Goal: Share content

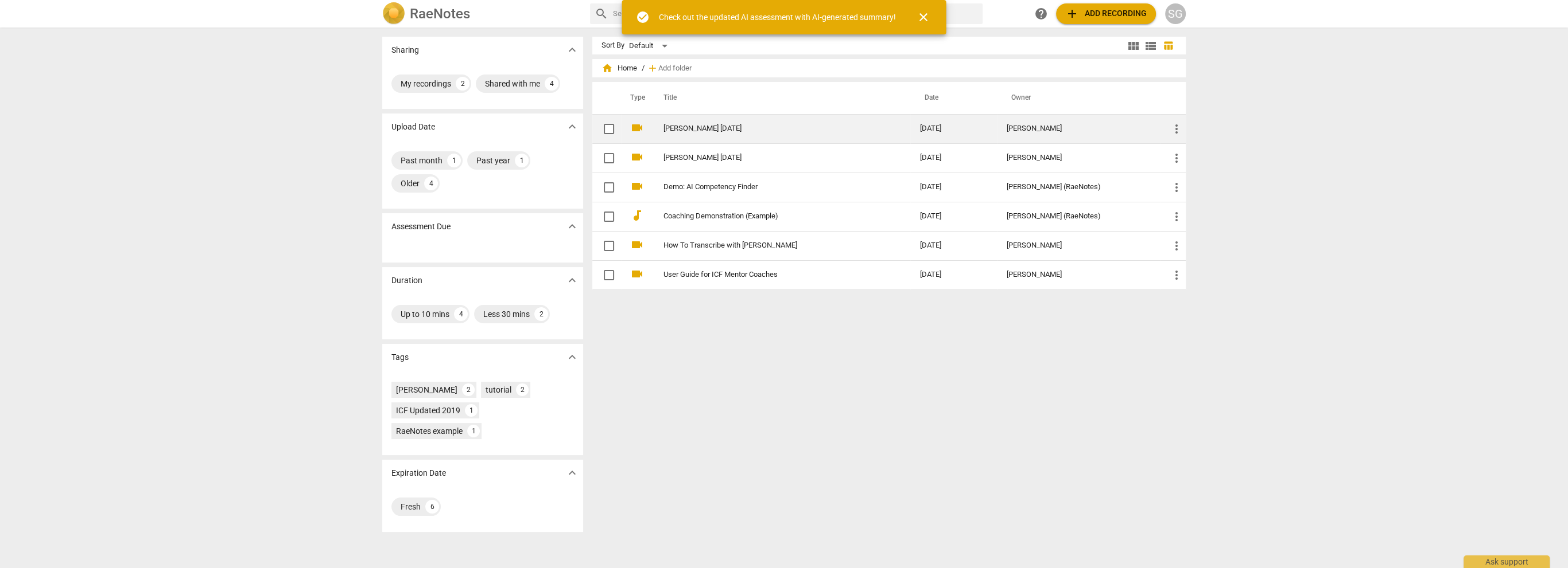
click at [721, 124] on link "[PERSON_NAME] [DATE]" at bounding box center [770, 128] width 215 height 8
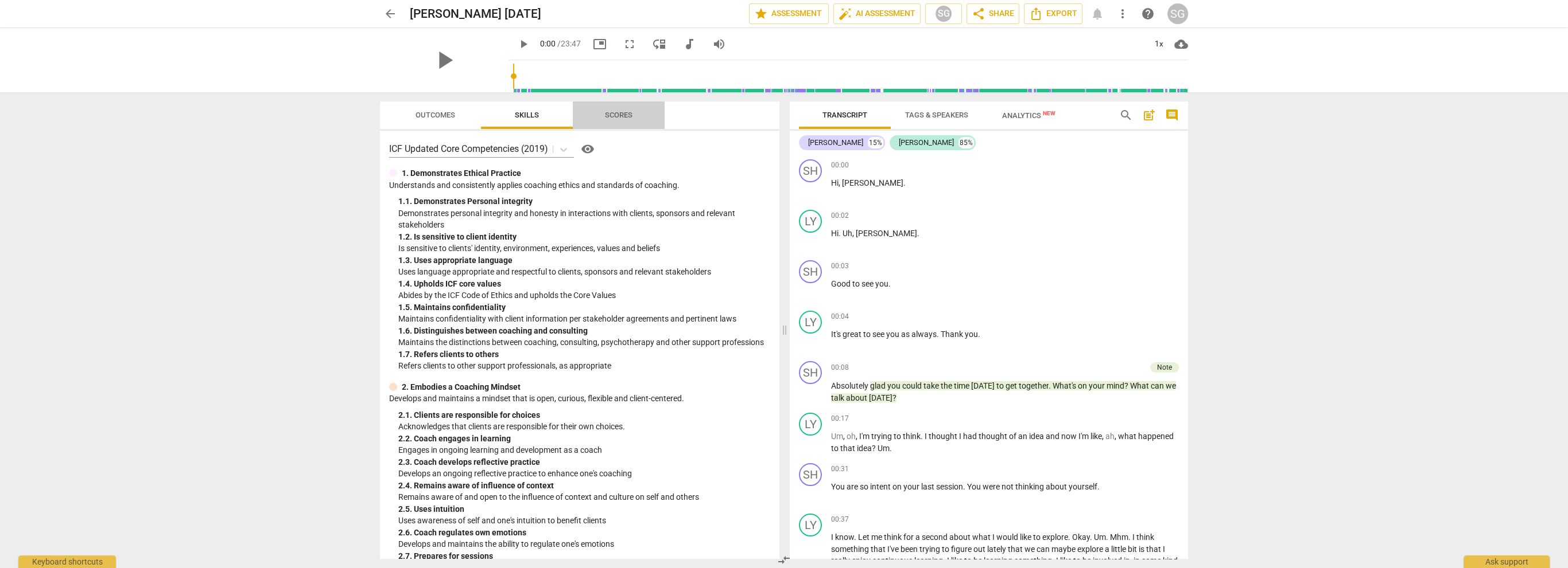
click at [639, 116] on span "Scores" at bounding box center [619, 115] width 55 height 16
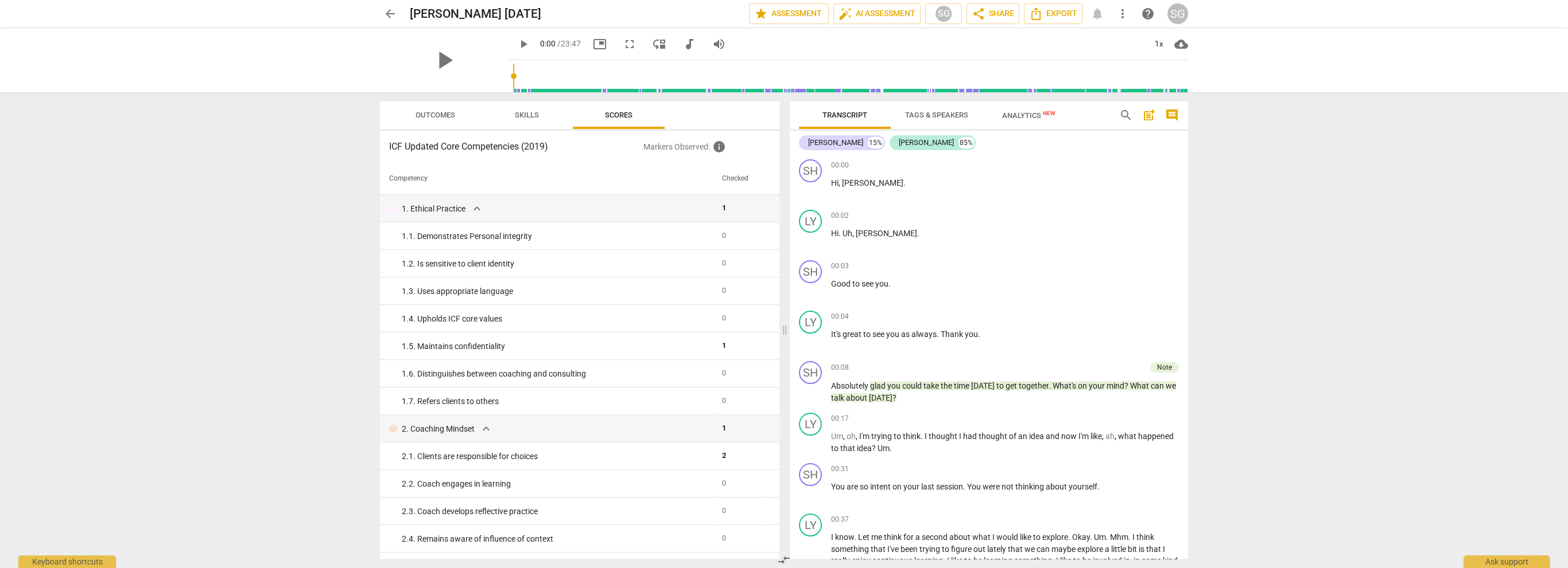
click at [413, 119] on span "Outcomes" at bounding box center [435, 115] width 67 height 16
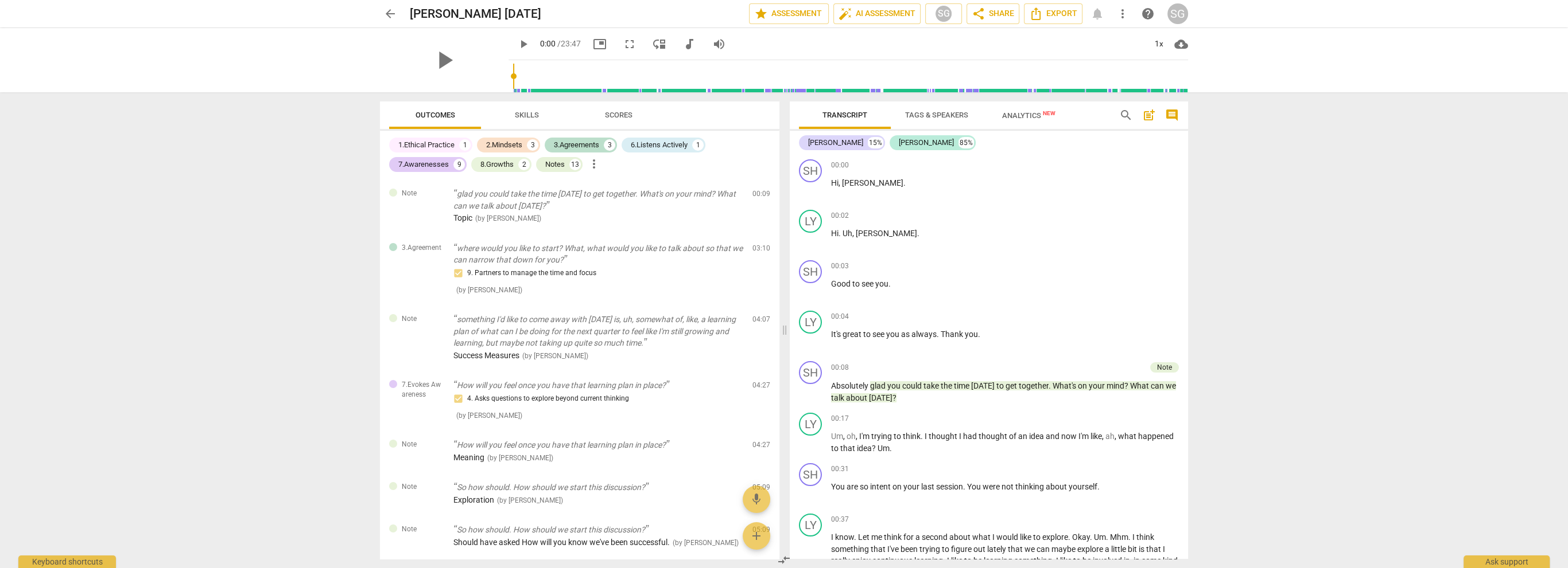
click at [605, 112] on span "Scores" at bounding box center [619, 114] width 28 height 8
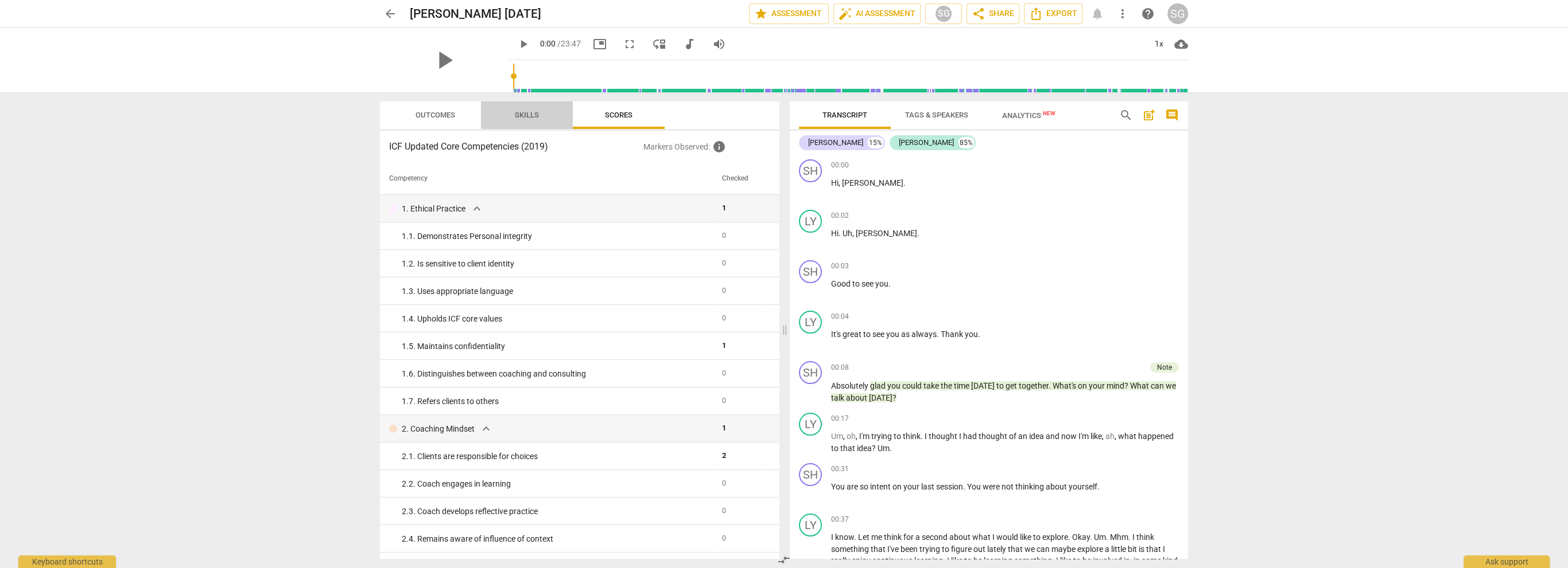
click at [532, 121] on span "Skills" at bounding box center [527, 115] width 52 height 16
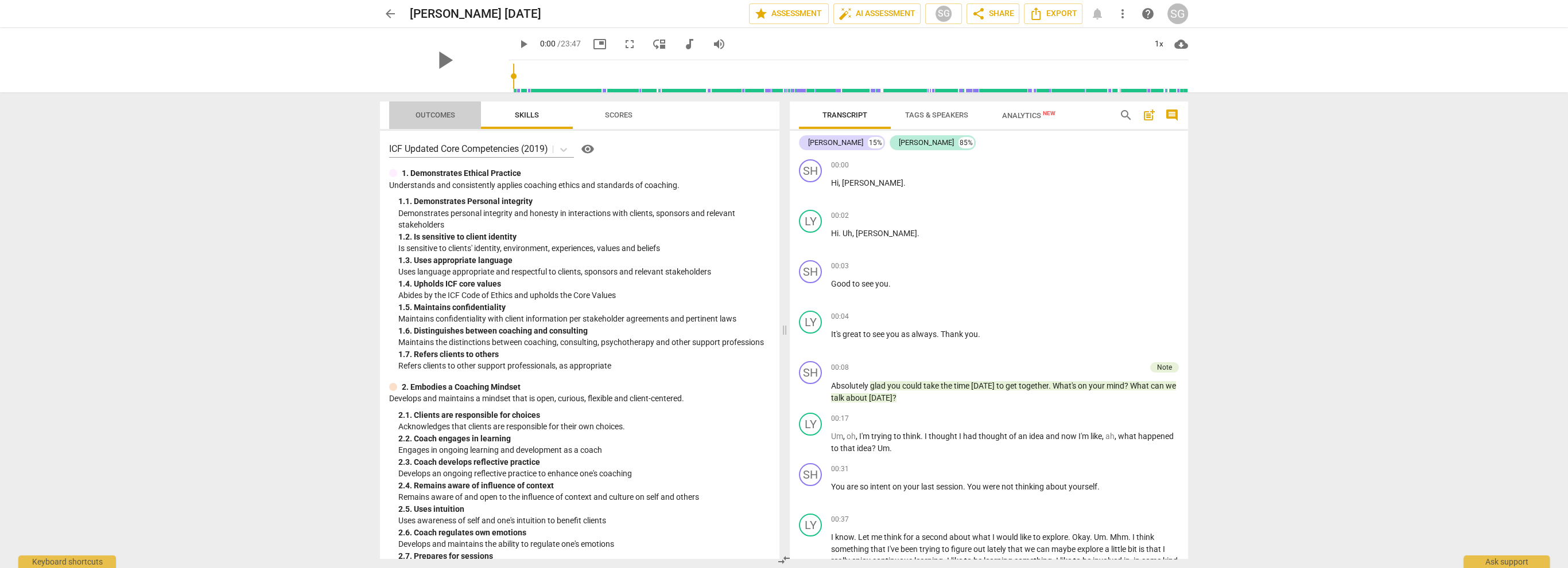
click at [433, 117] on span "Outcomes" at bounding box center [435, 114] width 40 height 8
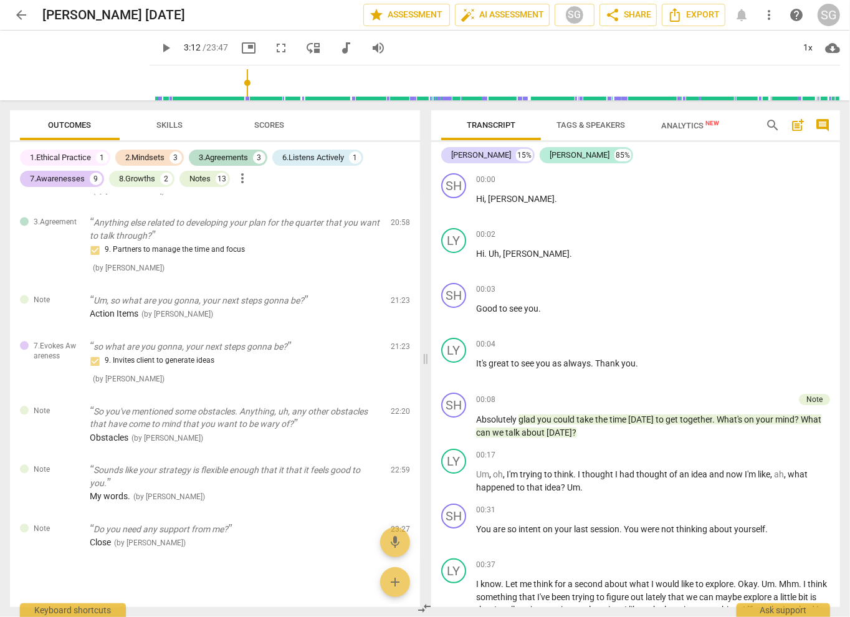
click at [234, 97] on input "range" at bounding box center [497, 83] width 685 height 40
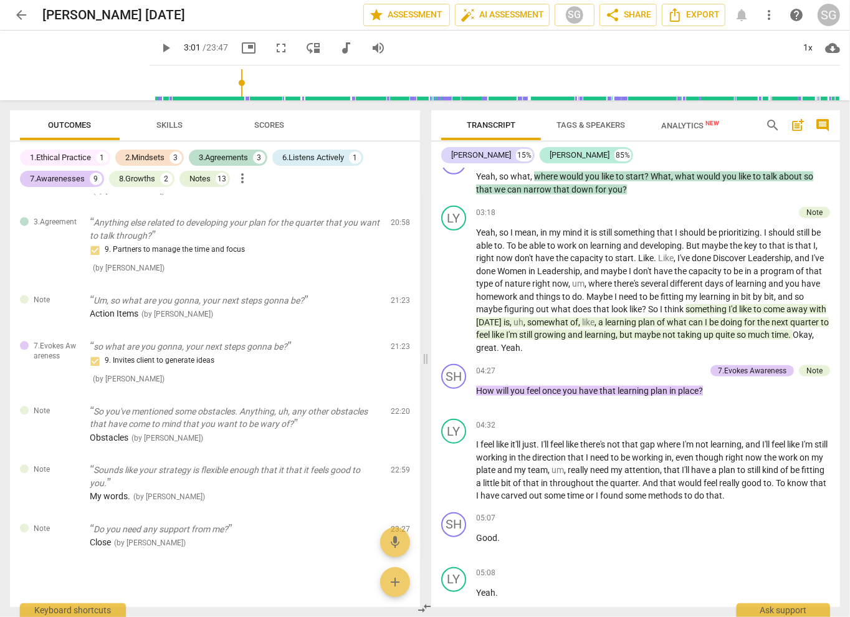
click at [228, 97] on input "range" at bounding box center [497, 83] width 685 height 40
click at [158, 50] on span "play_arrow" at bounding box center [165, 48] width 15 height 15
click at [158, 49] on span "pause" at bounding box center [165, 48] width 15 height 15
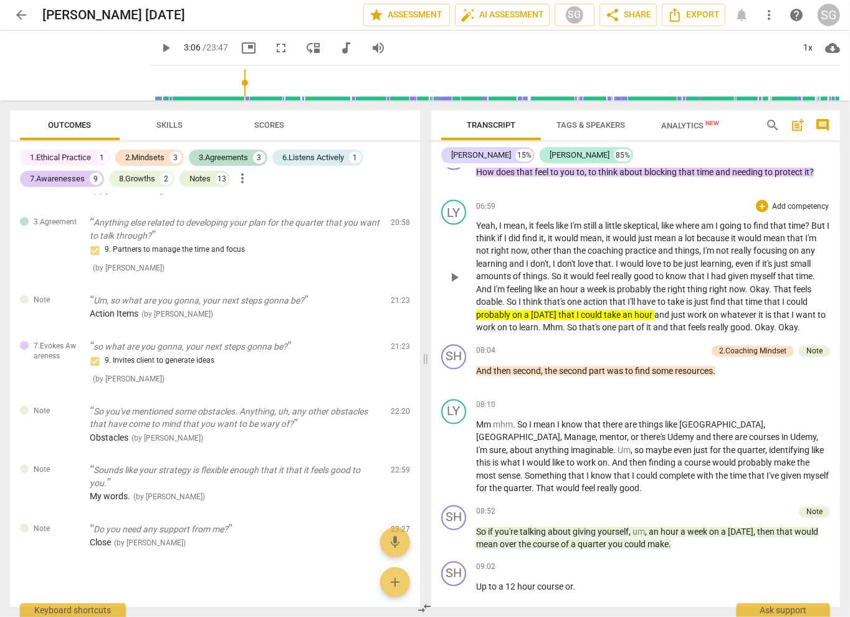
scroll to position [1441, 0]
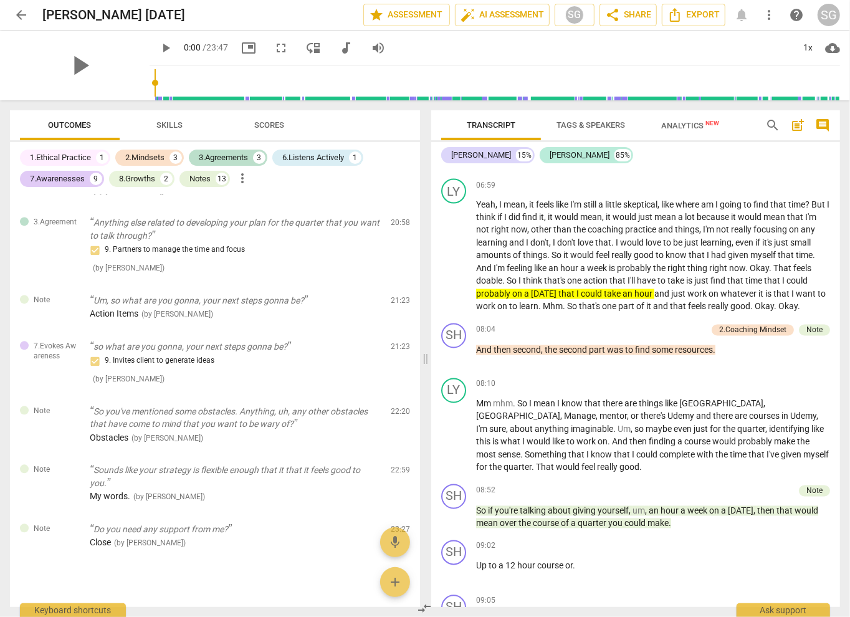
drag, startPoint x: 231, startPoint y: 81, endPoint x: 131, endPoint y: 80, distance: 99.7
click at [155, 80] on input "range" at bounding box center [497, 83] width 685 height 40
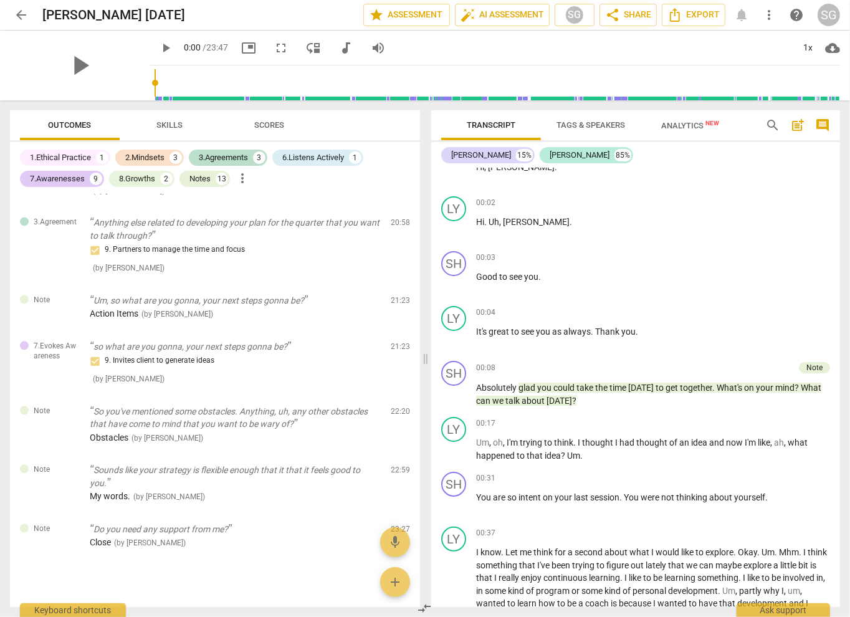
scroll to position [0, 0]
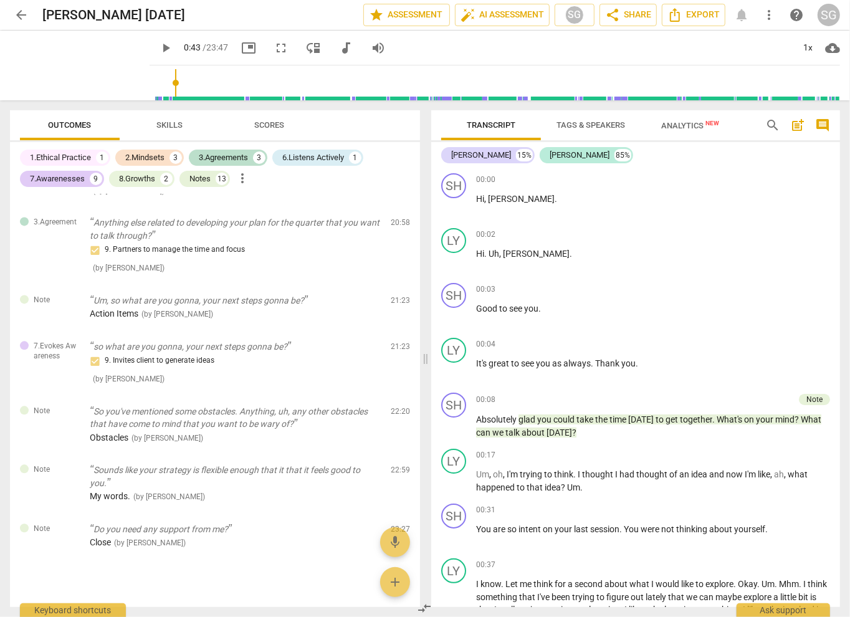
click at [160, 64] on input "range" at bounding box center [497, 83] width 685 height 40
click at [158, 47] on span "play_arrow" at bounding box center [165, 48] width 15 height 15
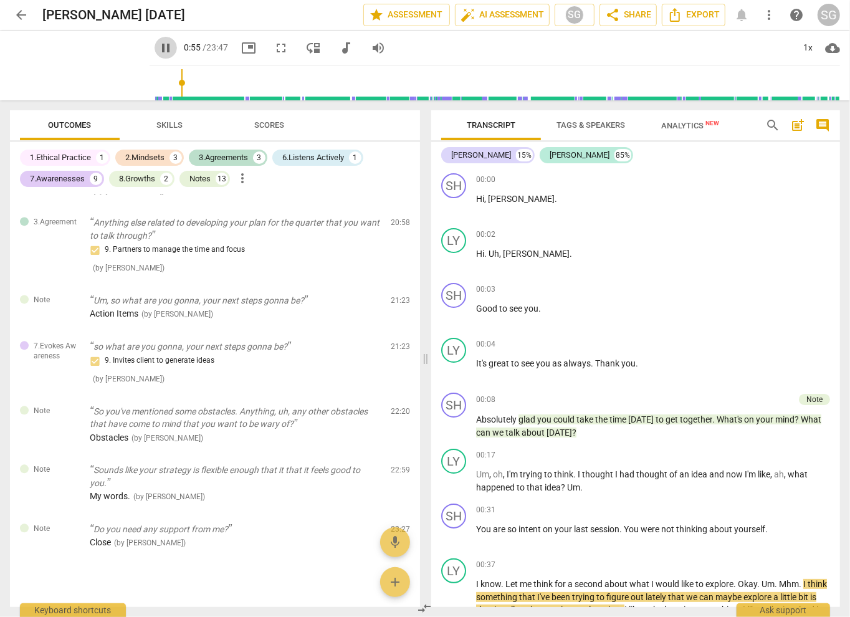
click at [158, 47] on span "pause" at bounding box center [165, 48] width 15 height 15
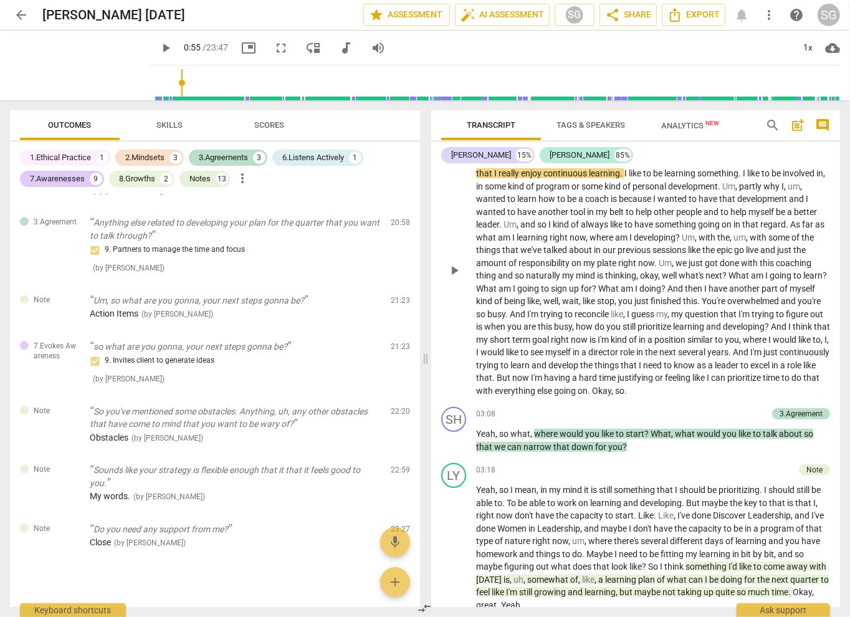
scroll to position [374, 0]
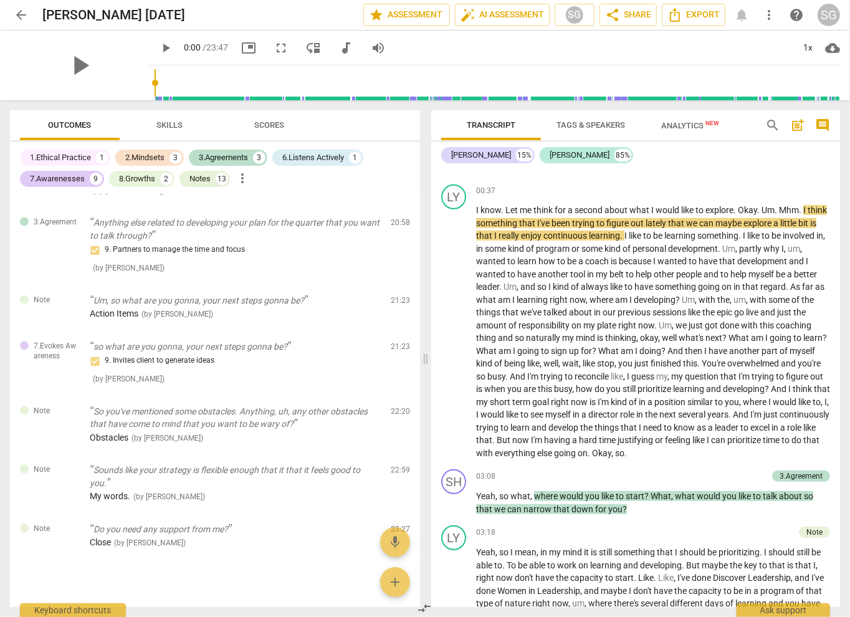
drag, startPoint x: 165, startPoint y: 82, endPoint x: 136, endPoint y: 82, distance: 28.7
type input "0"
click at [155, 82] on input "range" at bounding box center [497, 83] width 685 height 40
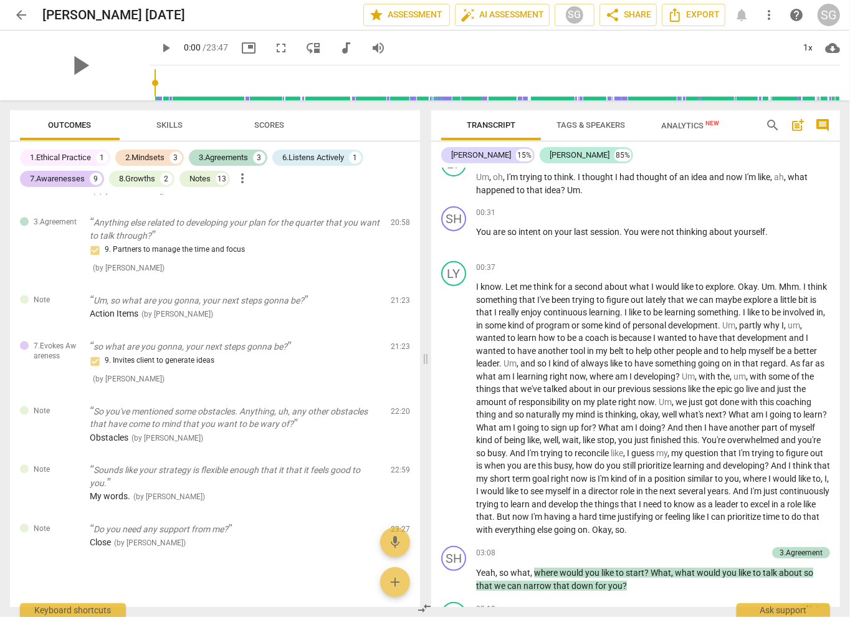
scroll to position [0, 0]
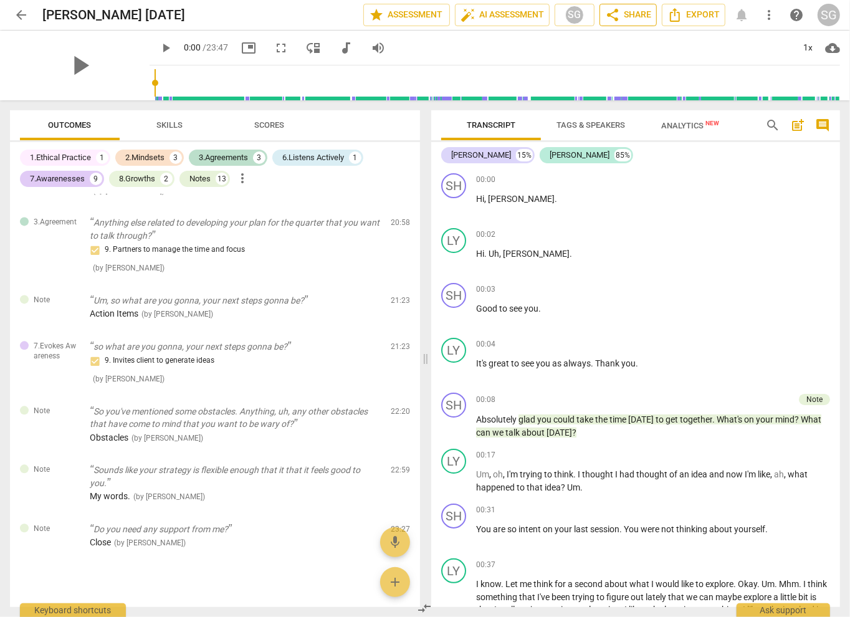
click at [637, 16] on span "share Share" at bounding box center [628, 14] width 46 height 15
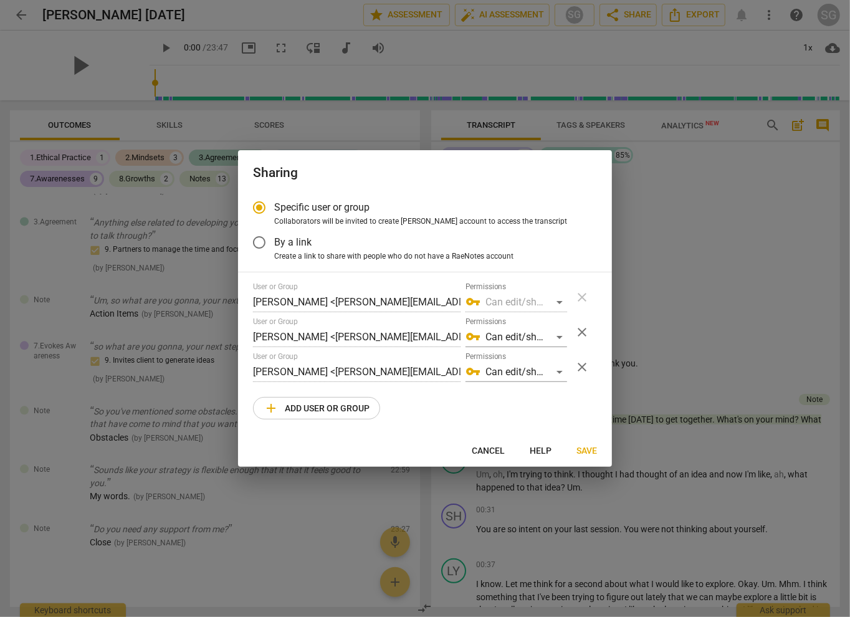
click at [586, 373] on span "close" at bounding box center [581, 367] width 15 height 15
radio input "false"
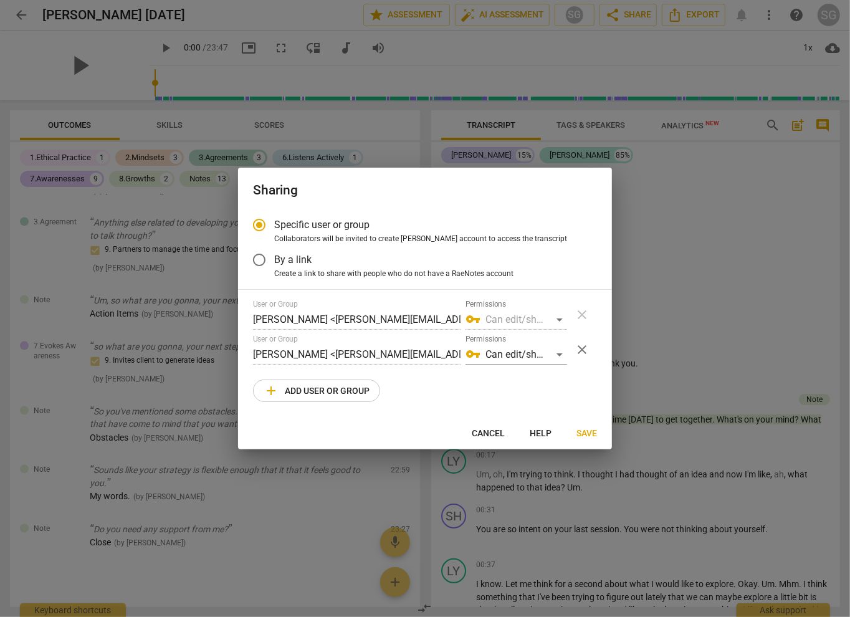
click at [260, 257] on input "By a link" at bounding box center [259, 260] width 30 height 30
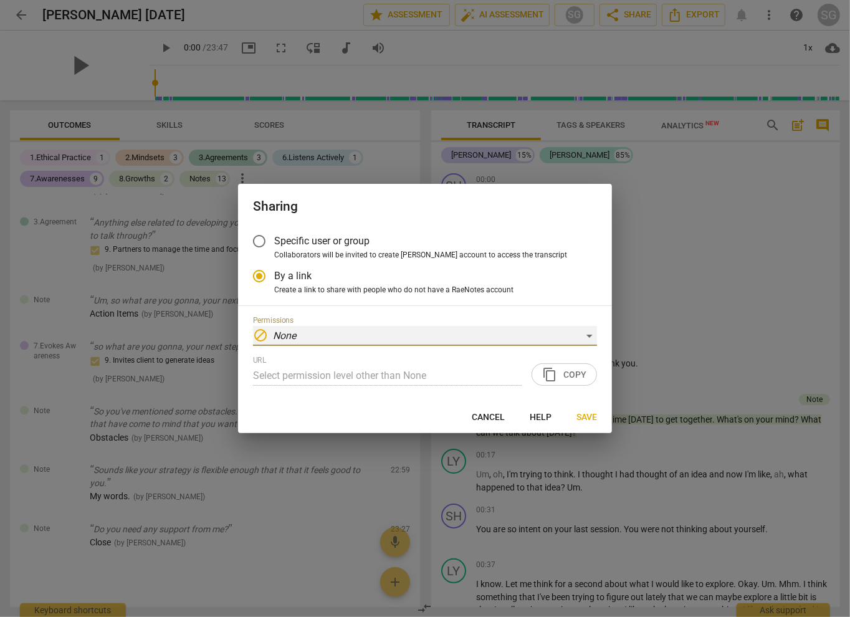
click at [391, 334] on div "block None" at bounding box center [425, 336] width 344 height 20
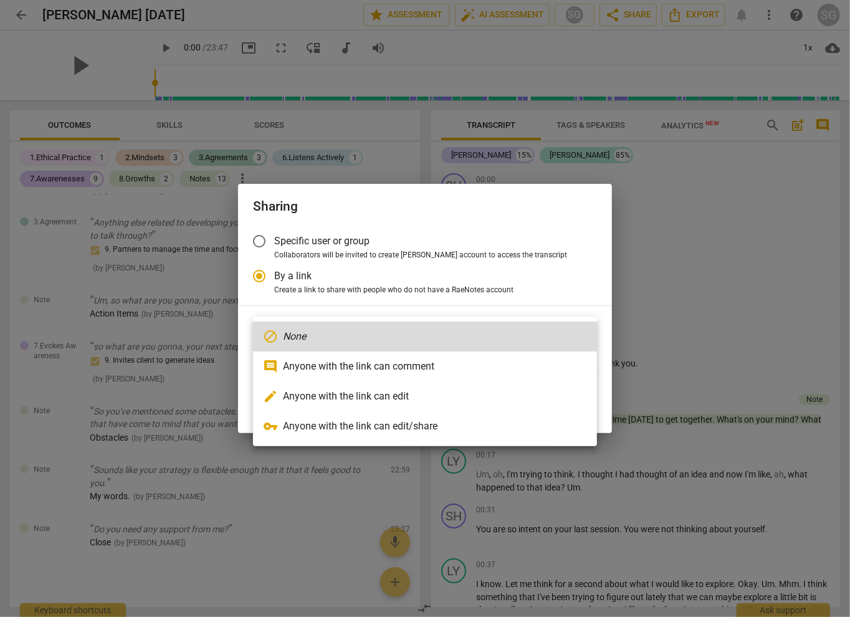
click at [381, 424] on li "vpn_key Anyone with the link can edit/share" at bounding box center [425, 426] width 344 height 30
radio input "false"
type input "[URL][DOMAIN_NAME]"
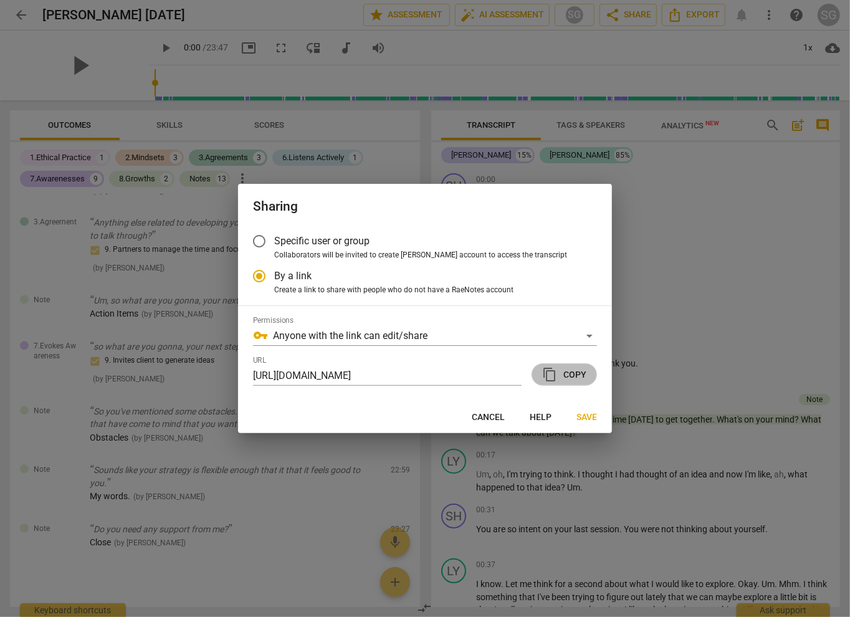
click at [575, 368] on span "content_copy Copy" at bounding box center [564, 374] width 44 height 15
click at [500, 418] on span "Cancel" at bounding box center [488, 417] width 33 height 12
radio input "false"
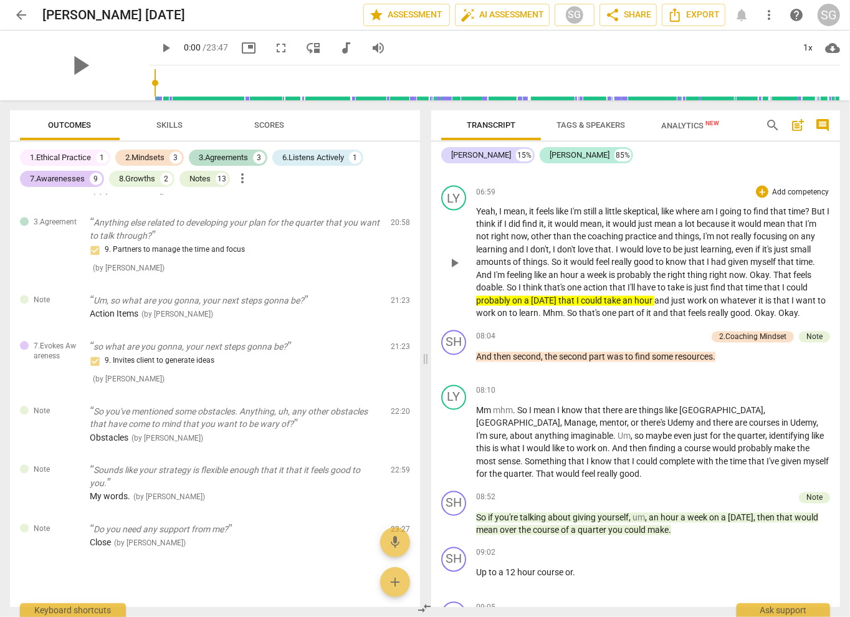
scroll to position [1456, 0]
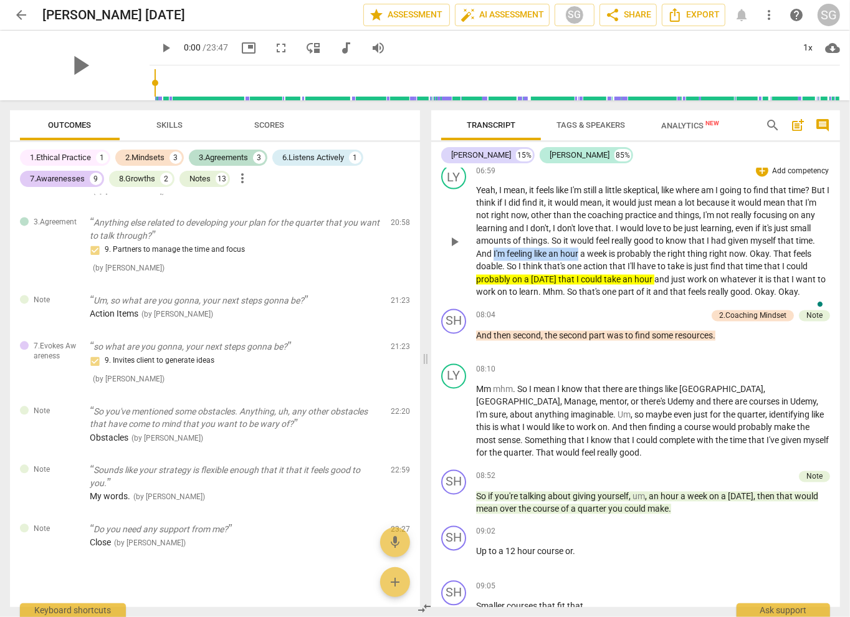
drag, startPoint x: 515, startPoint y: 248, endPoint x: 600, endPoint y: 246, distance: 85.4
click at [600, 246] on p "Yeah , I mean , it feels like I'm still a little skeptical , like where am I go…" at bounding box center [653, 241] width 354 height 115
click at [609, 249] on span "week" at bounding box center [598, 254] width 22 height 10
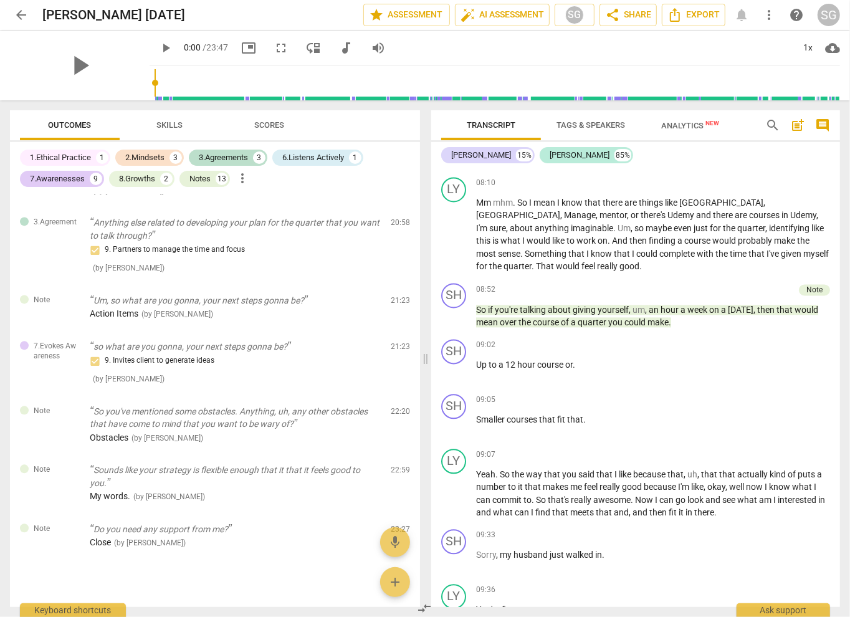
scroll to position [1642, 0]
click at [654, 425] on p "Smaller courses that fit that ." at bounding box center [653, 419] width 354 height 13
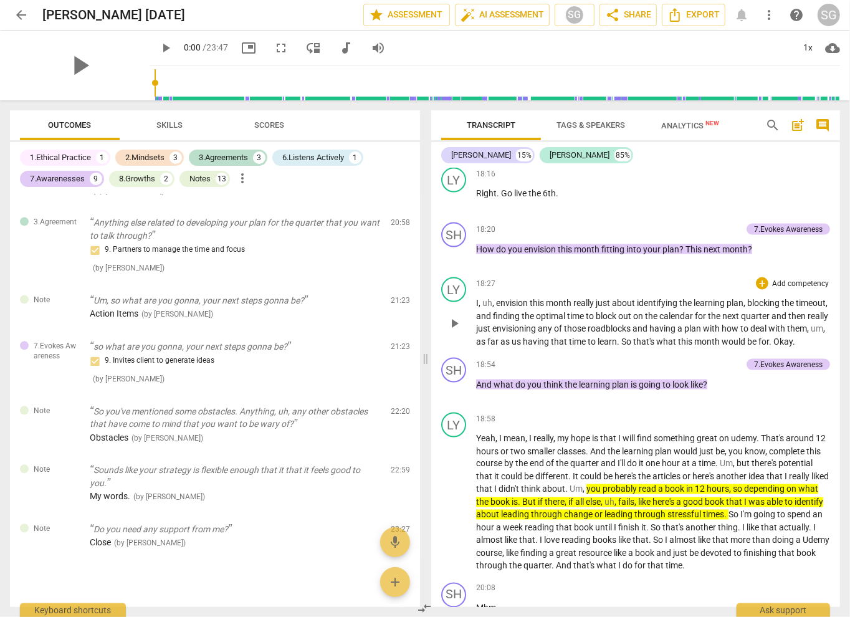
scroll to position [4197, 0]
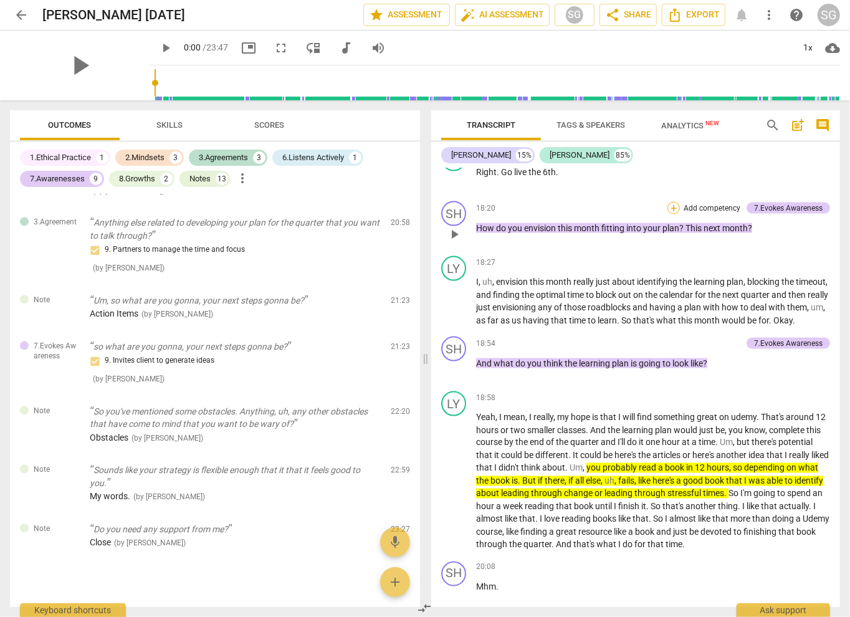
click at [669, 214] on div "+" at bounding box center [673, 208] width 12 height 12
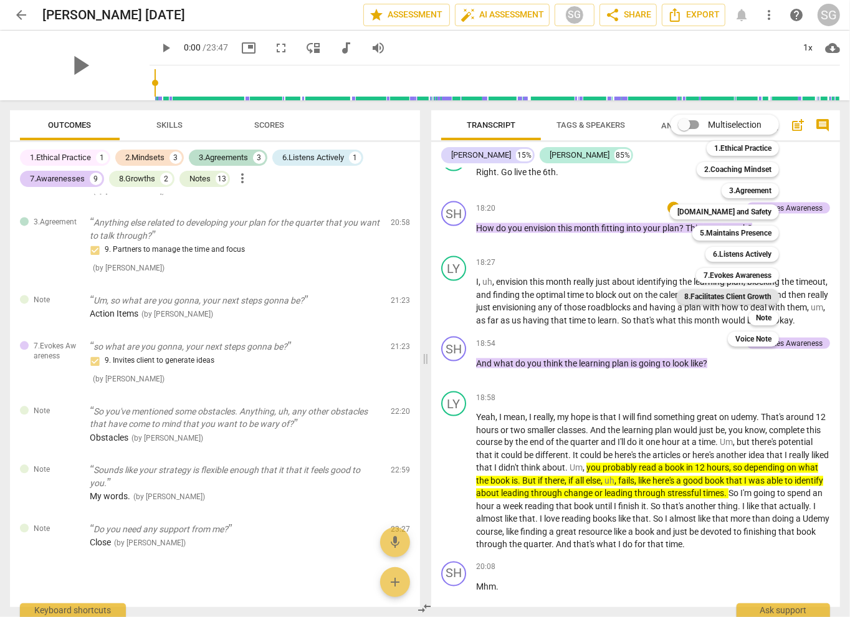
click at [722, 294] on b "8.Facilitates Client Growth" at bounding box center [727, 296] width 87 height 15
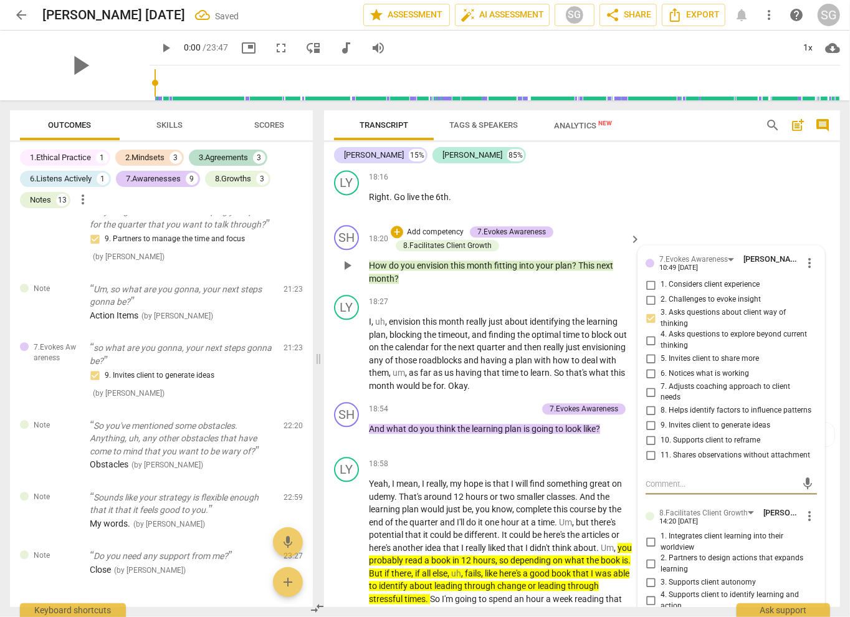
scroll to position [2069, 0]
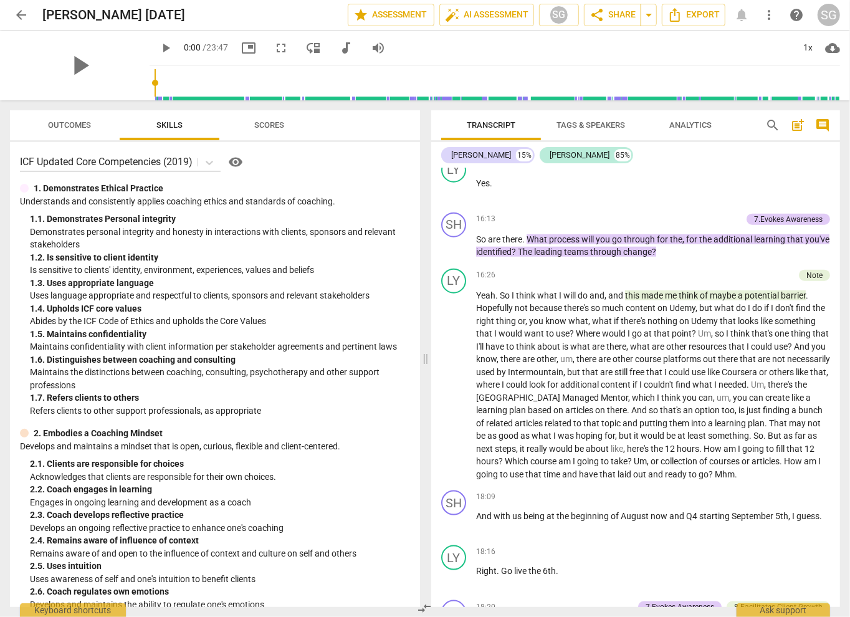
scroll to position [3801, 0]
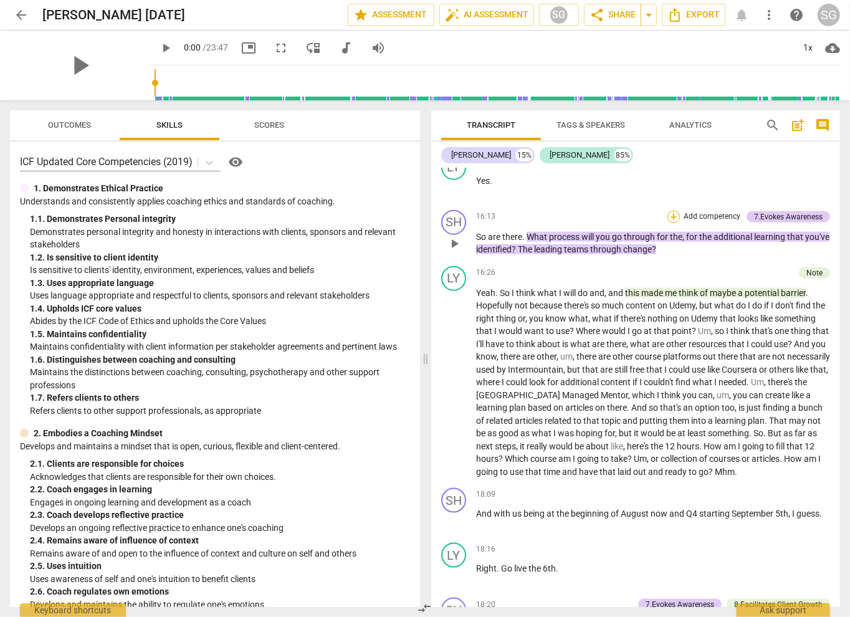
click at [670, 223] on div "+" at bounding box center [673, 217] width 12 height 12
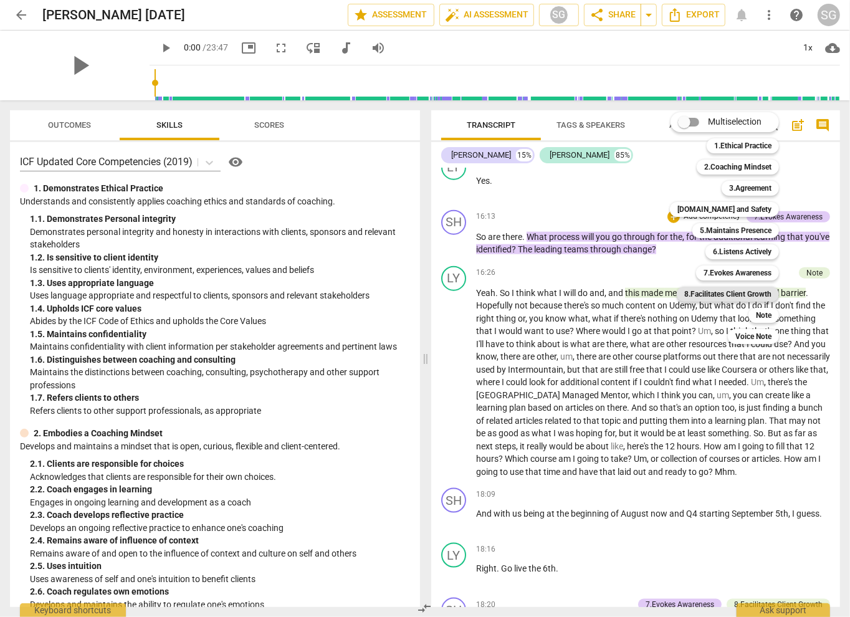
click at [723, 288] on b "8.Facilitates Client Growth" at bounding box center [727, 294] width 87 height 15
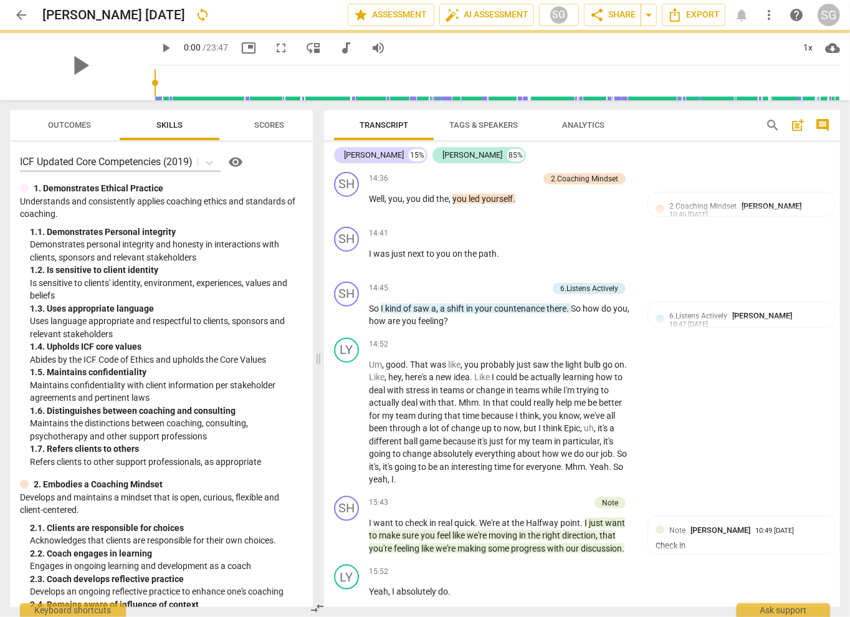
scroll to position [4323, 0]
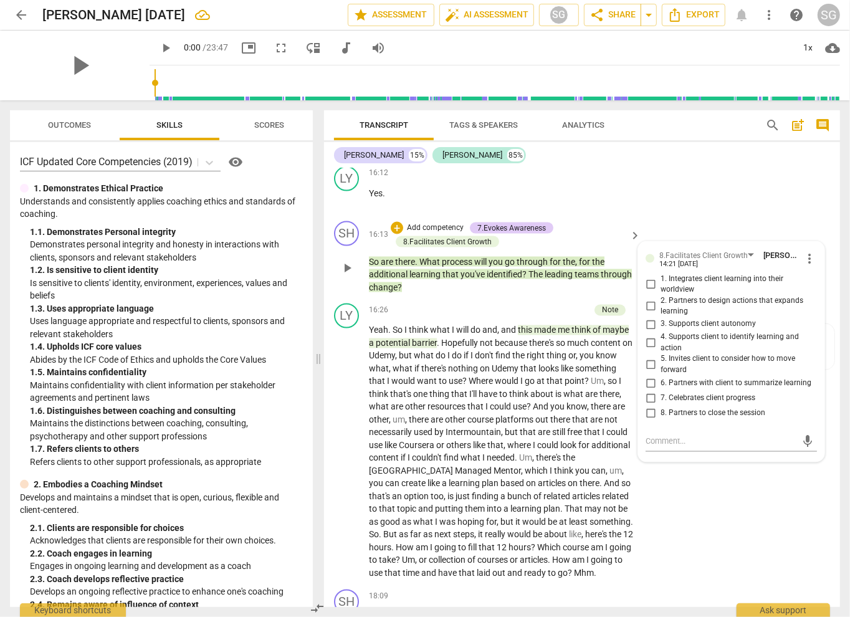
click at [680, 300] on span "2. Partners to design actions that expands learning" at bounding box center [735, 306] width 151 height 22
click at [660, 300] on input "2. Partners to design actions that expands learning" at bounding box center [651, 306] width 20 height 15
checkbox input "true"
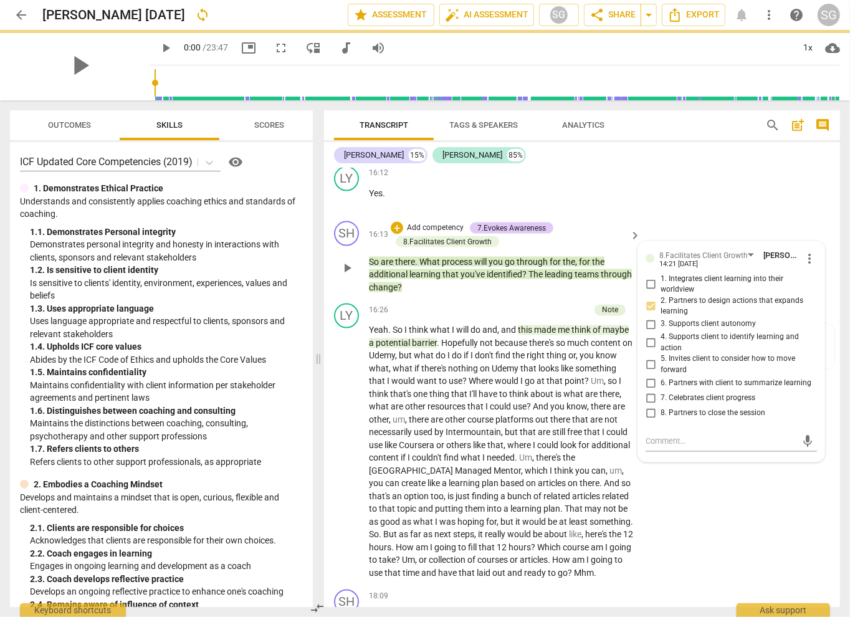
click at [774, 219] on div "SH play_arrow pause 16:13 + Add competency 7.Evokes Awareness 8.Facilitates Cli…" at bounding box center [582, 257] width 516 height 83
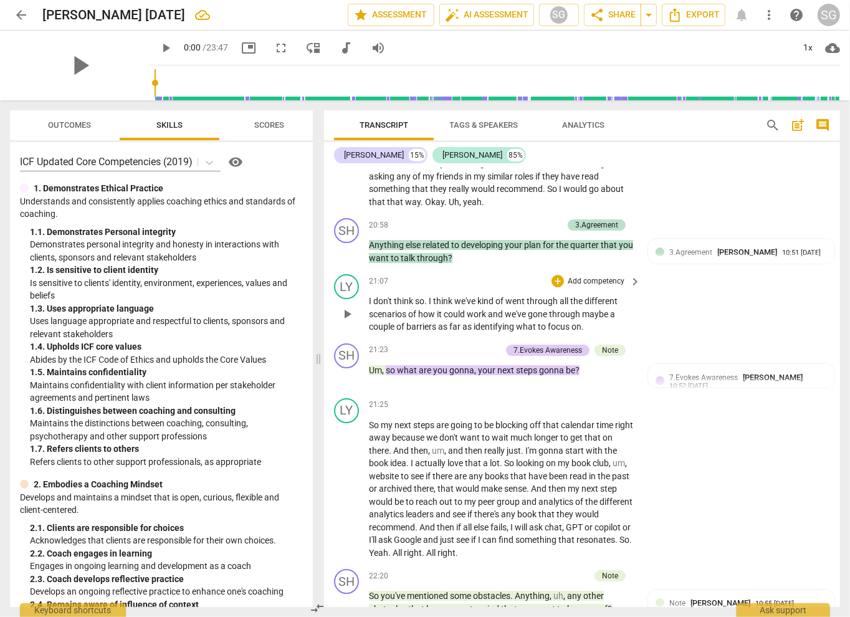
scroll to position [5569, 0]
click at [432, 344] on div "+" at bounding box center [433, 350] width 12 height 12
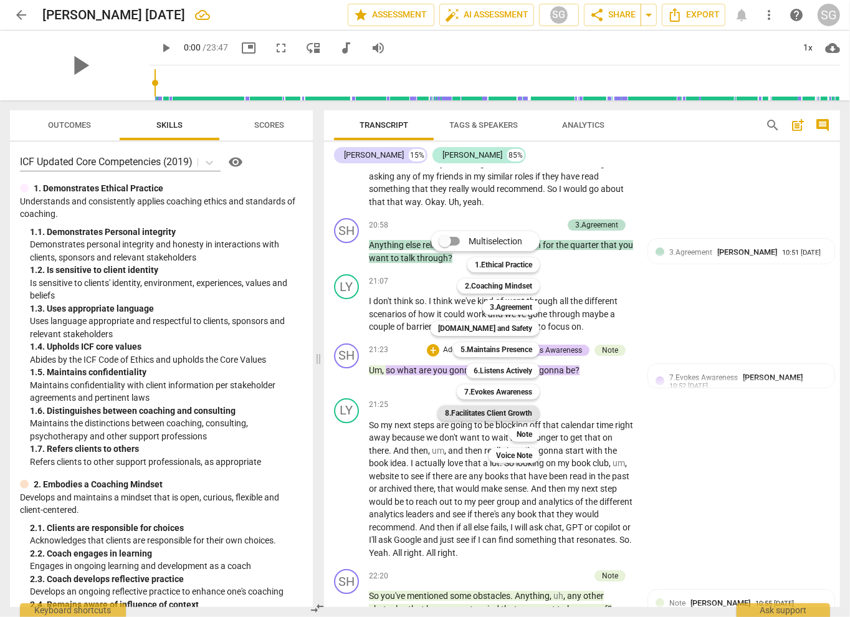
click at [508, 409] on b "8.Facilitates Client Growth" at bounding box center [488, 413] width 87 height 15
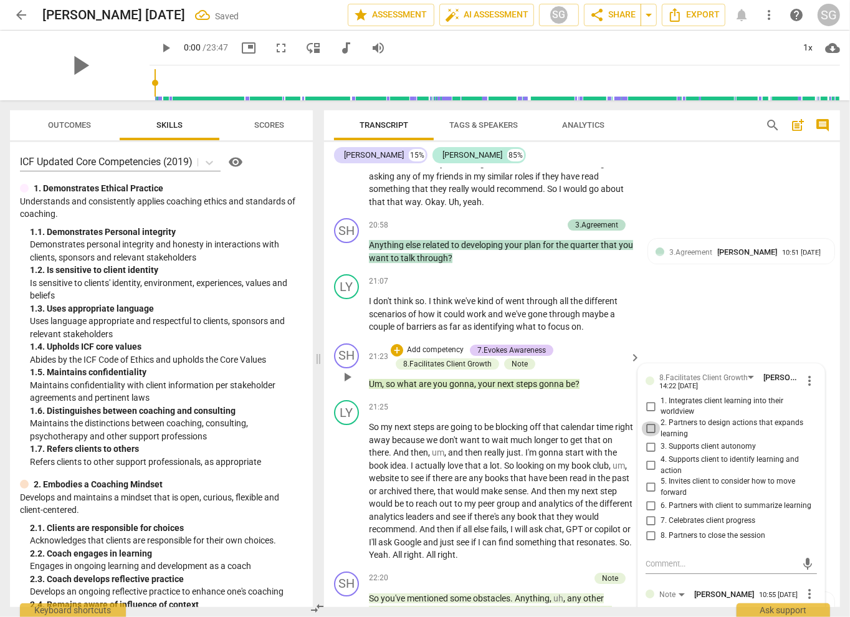
click at [651, 424] on input "2. Partners to design actions that expands learning" at bounding box center [651, 428] width 20 height 15
checkbox input "true"
click at [652, 323] on div "LY play_arrow pause 21:07 + Add competency keyboard_arrow_right I don't think s…" at bounding box center [582, 303] width 516 height 69
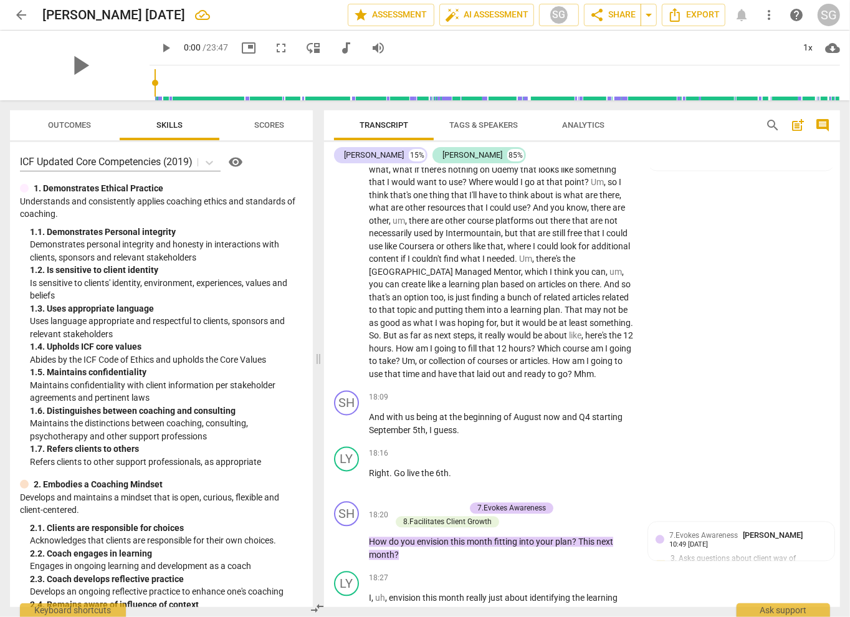
scroll to position [4501, 0]
